Goal: Information Seeking & Learning: Find specific fact

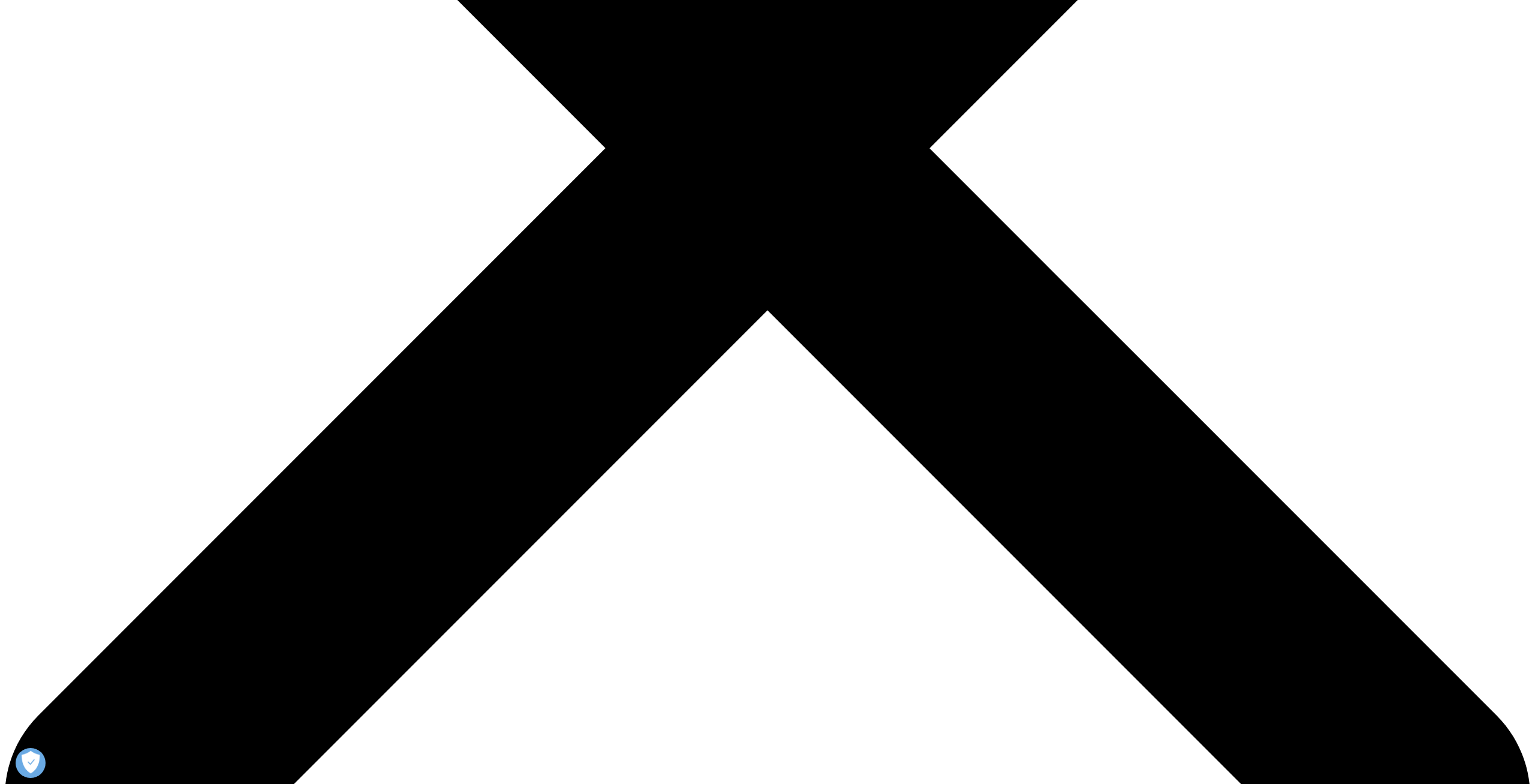
scroll to position [662, 708]
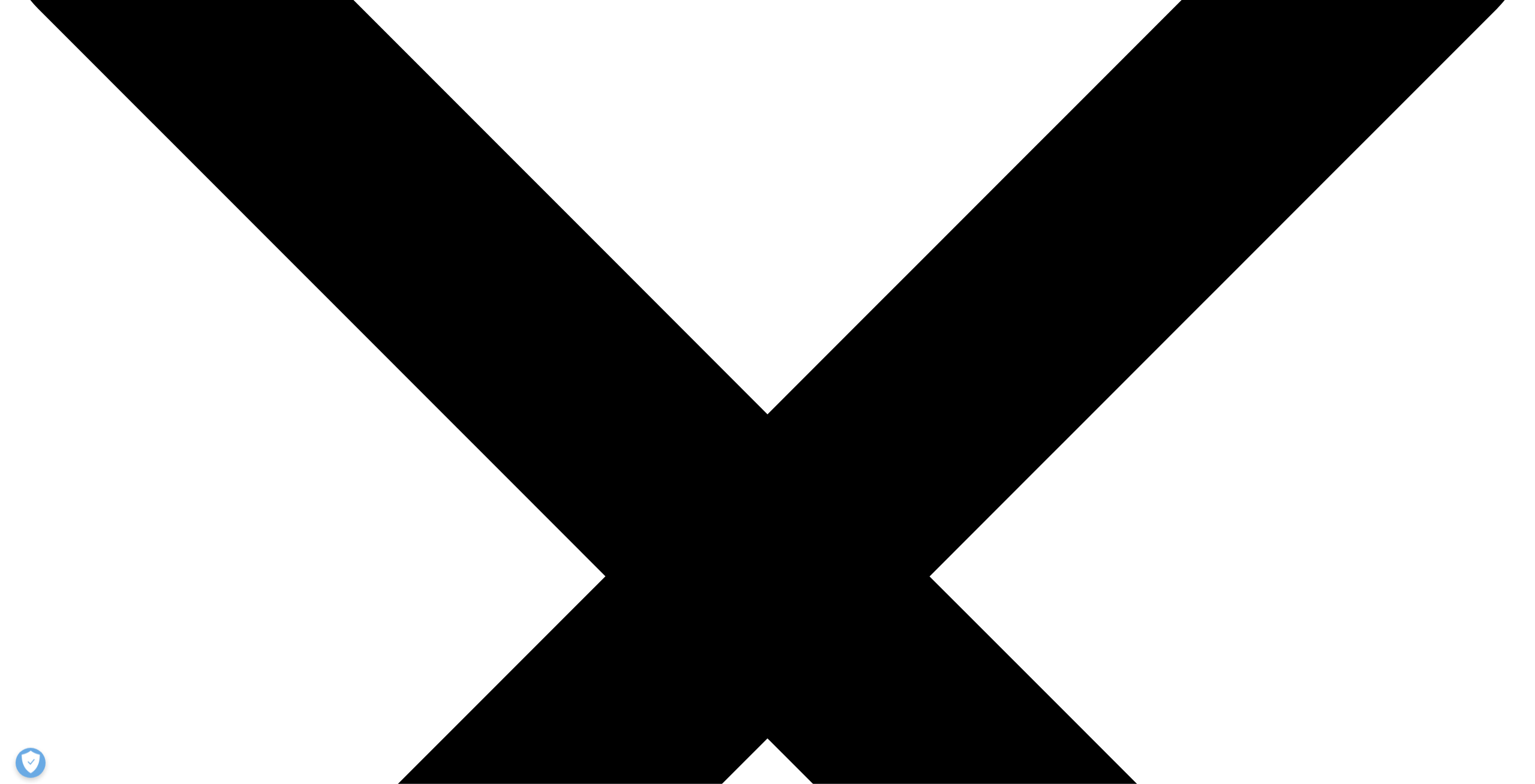
scroll to position [207, 0]
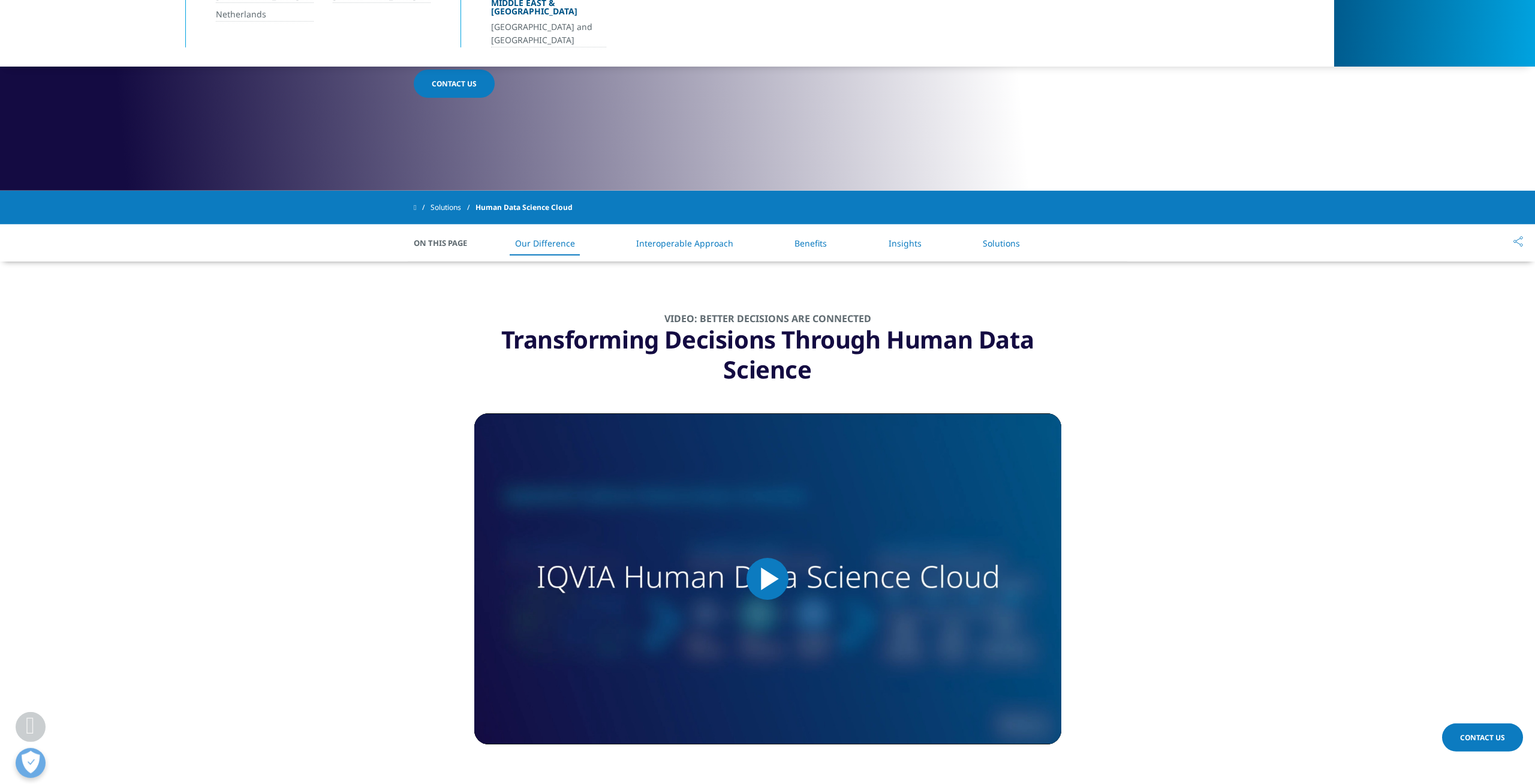
scroll to position [416, 0]
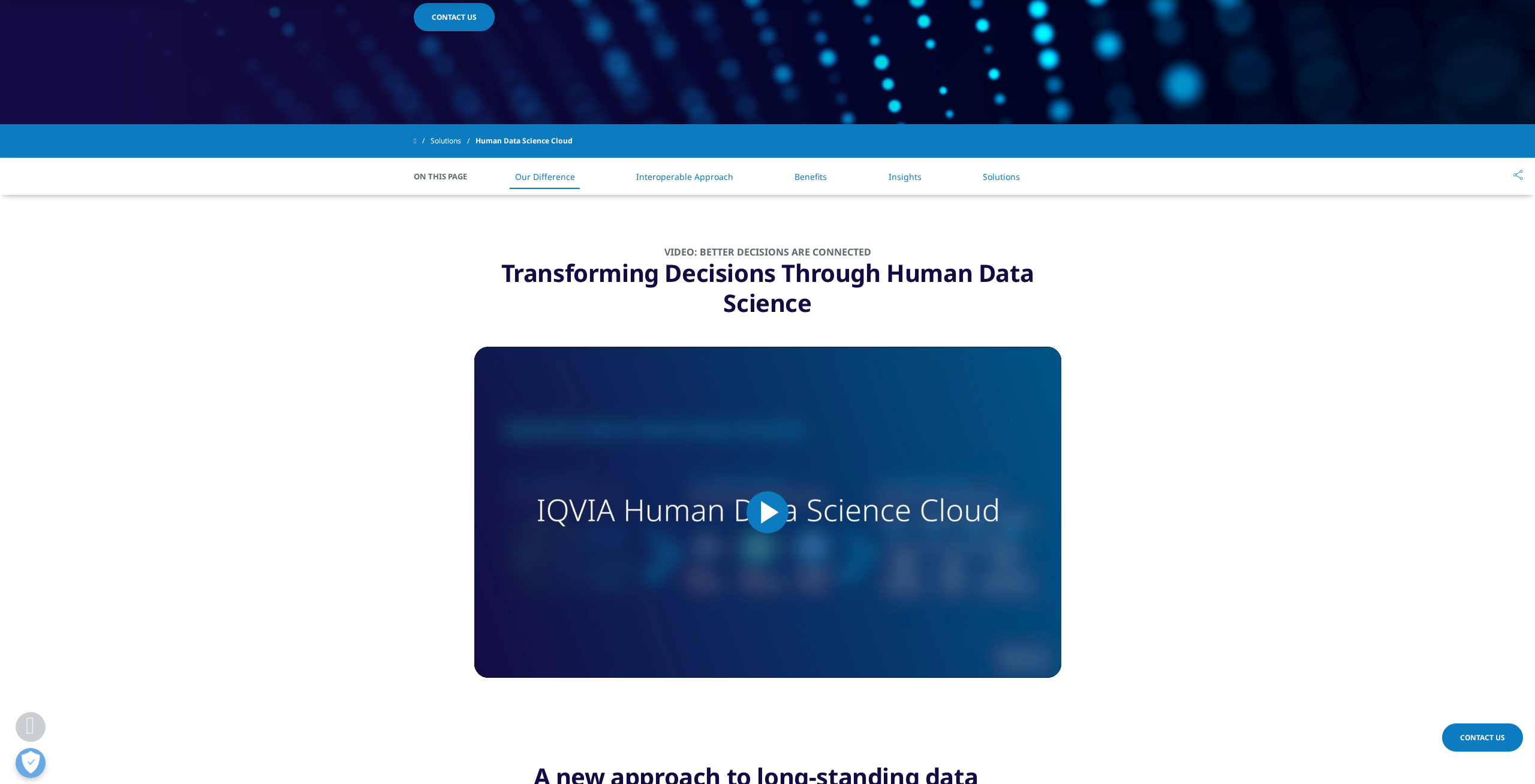
click at [913, 177] on link "Insights" at bounding box center [905, 176] width 33 height 11
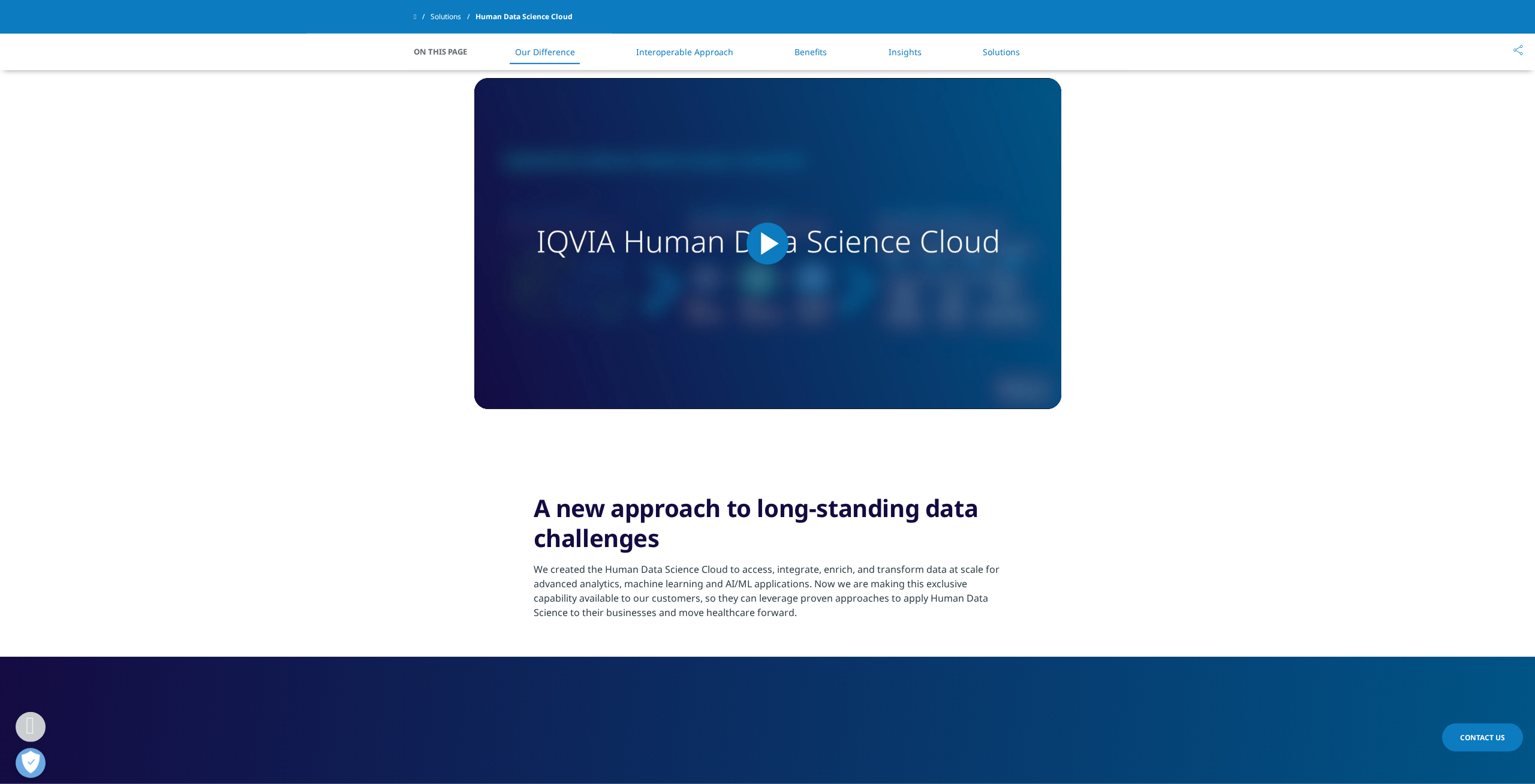
scroll to position [763, 0]
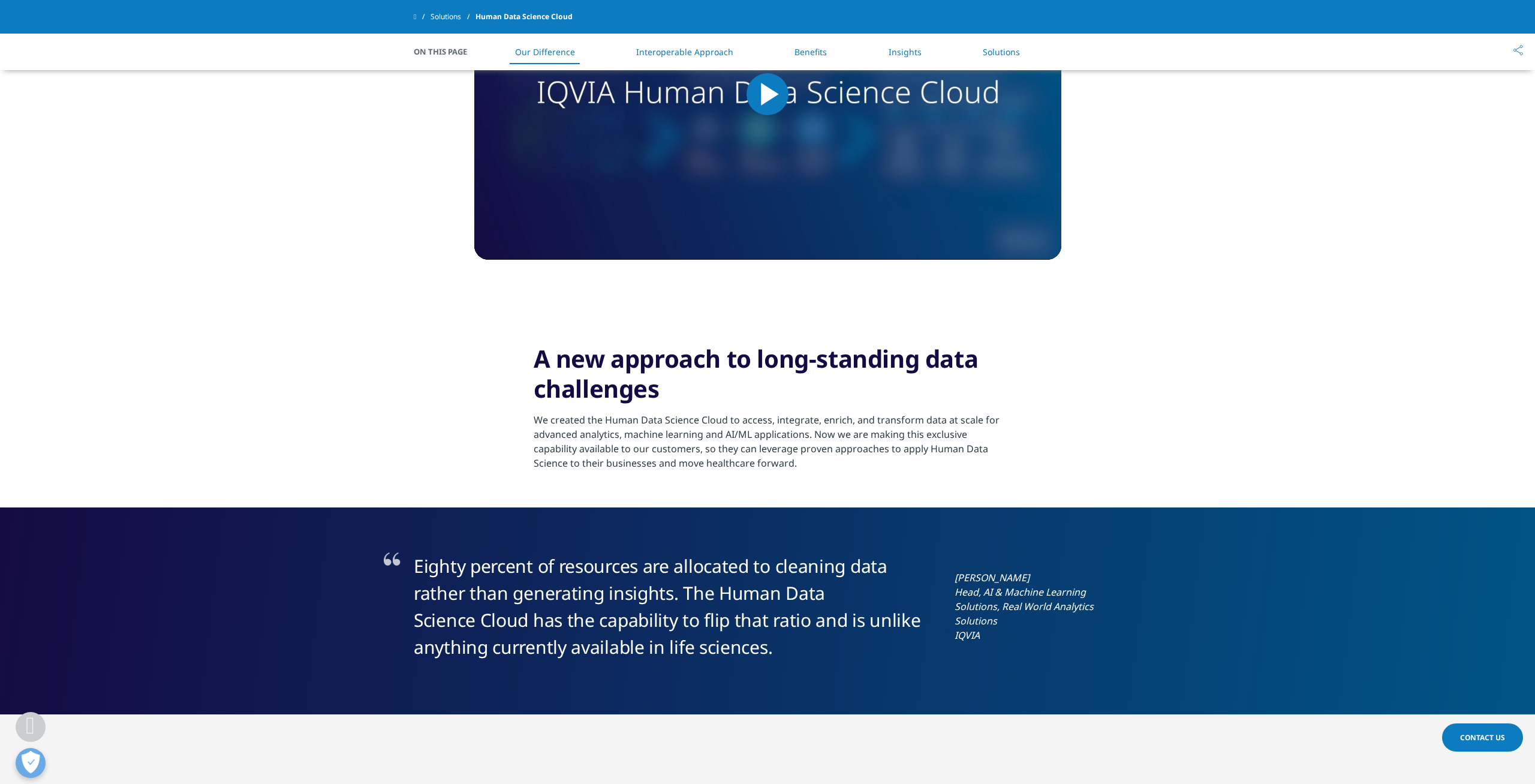
drag, startPoint x: 1516, startPoint y: 88, endPoint x: 1517, endPoint y: 174, distance: 86.0
click at [1517, 174] on section "VIDEO: BETTER DECISIONS ARE CONNECTED Transforming Decisions Through Human Data…" at bounding box center [767, 46] width 1535 height 537
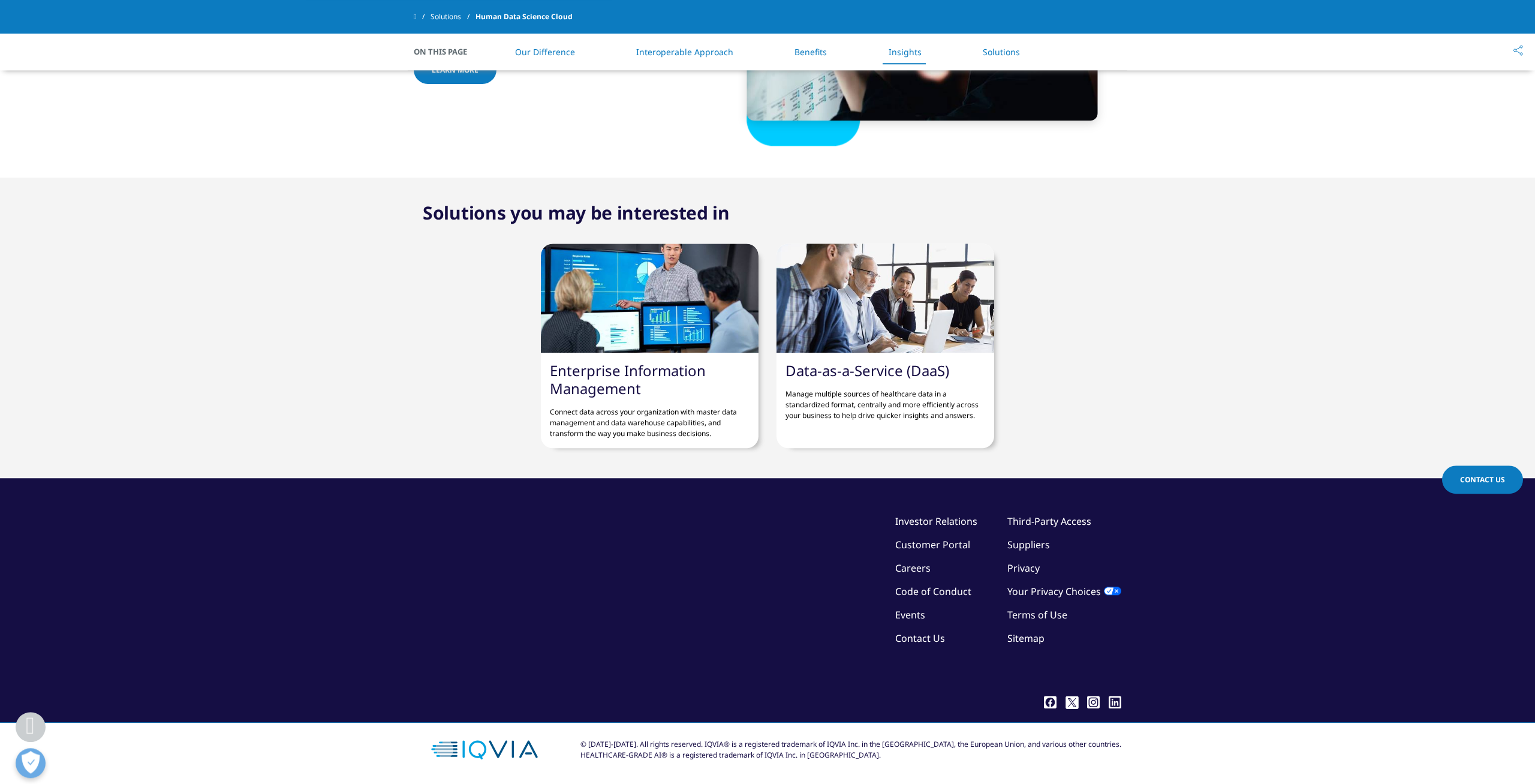
scroll to position [2551, 0]
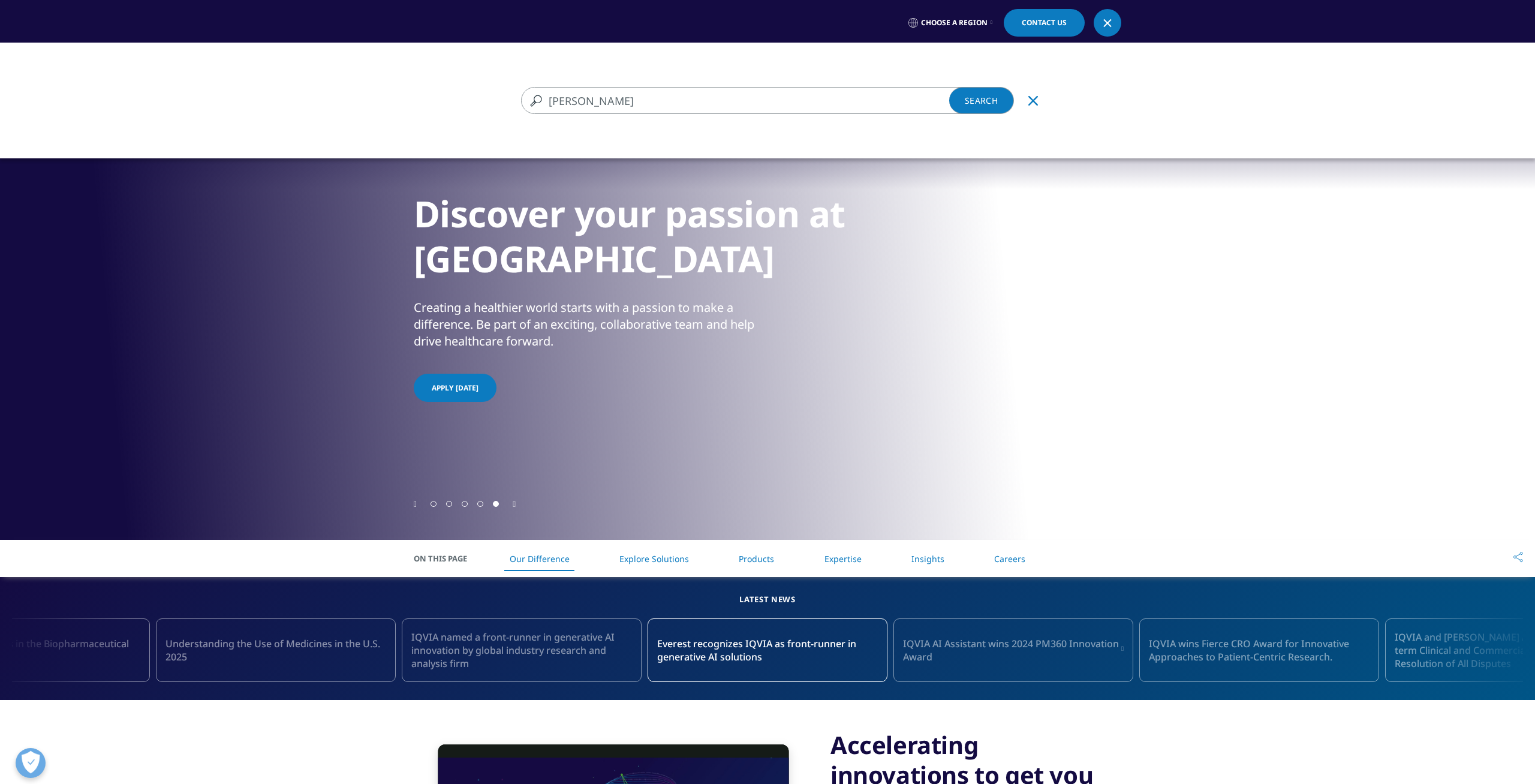
type input "Djerassi"
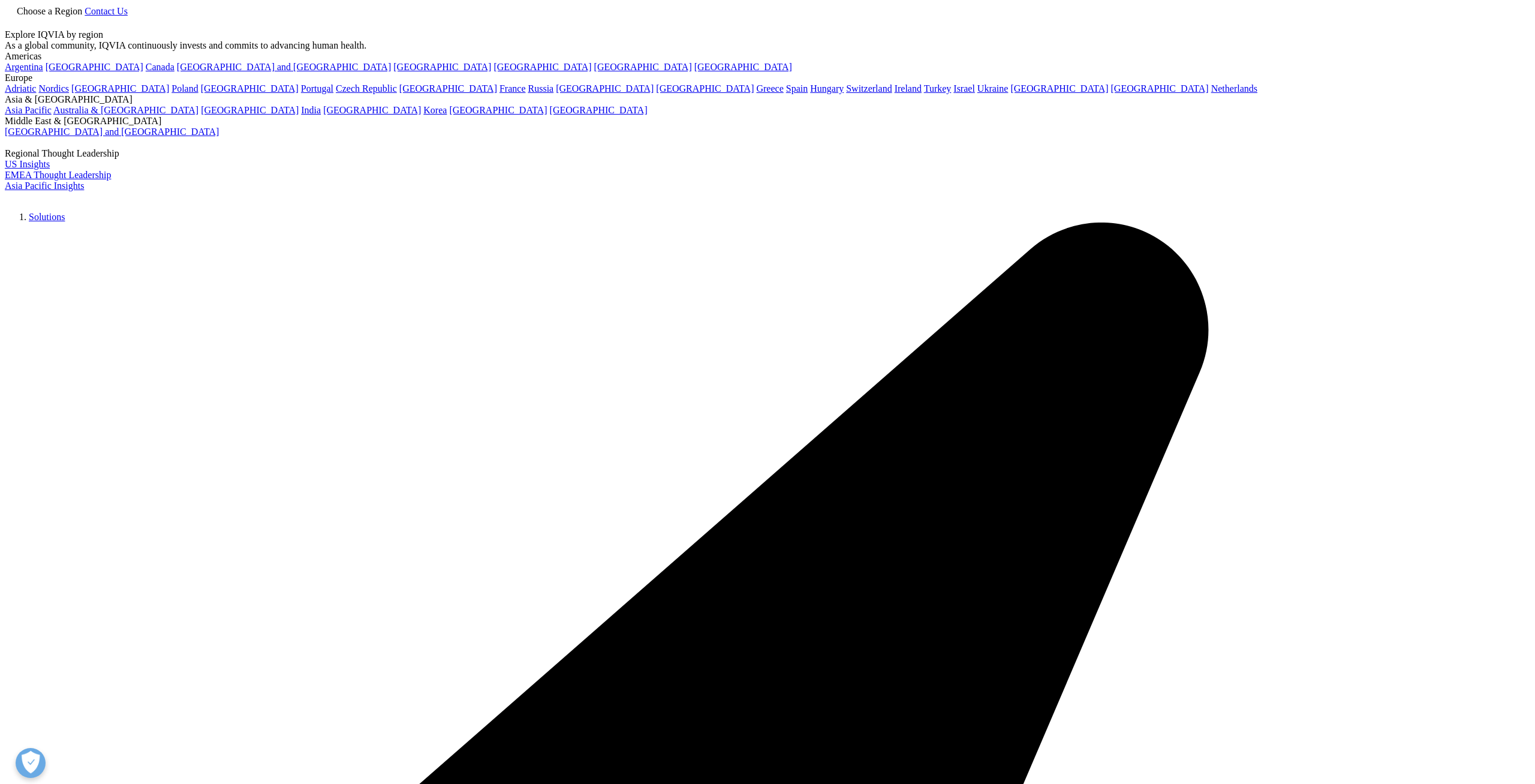
type input "[PERSON_NAME]"
